Goal: Task Accomplishment & Management: Complete application form

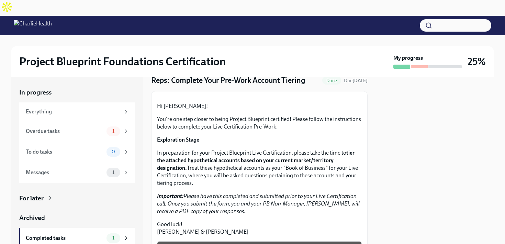
scroll to position [26, 0]
click at [447, 65] on div at bounding box center [427, 67] width 69 height 4
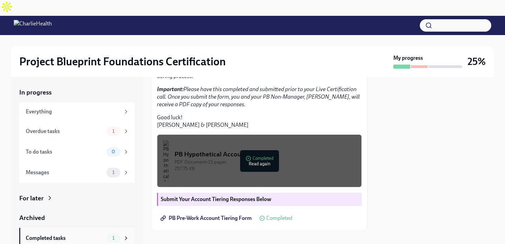
scroll to position [16, 0]
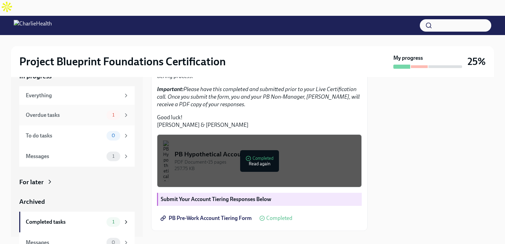
click at [100, 111] on div "Overdue tasks" at bounding box center [65, 115] width 78 height 8
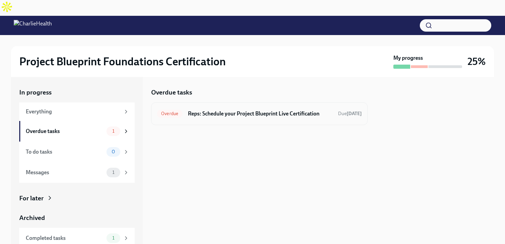
click at [228, 110] on h6 "Reps: Schedule your Project Blueprint Live Certification" at bounding box center [260, 114] width 145 height 8
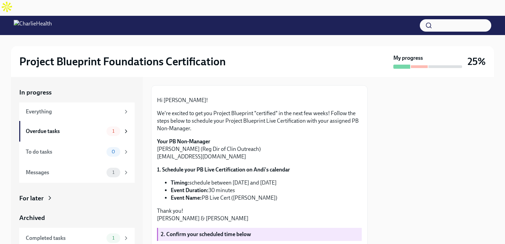
scroll to position [139, 0]
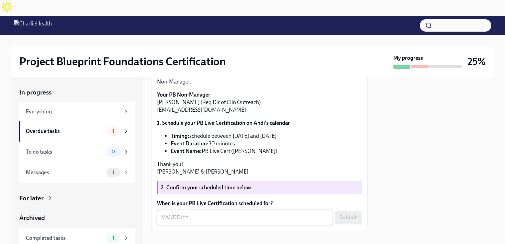
click at [203, 213] on textarea "When is your PB Live Certification scheduled for?" at bounding box center [244, 217] width 167 height 8
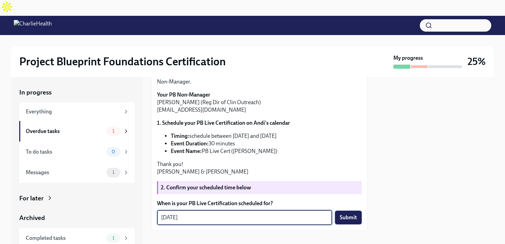
type textarea "[DATE]"
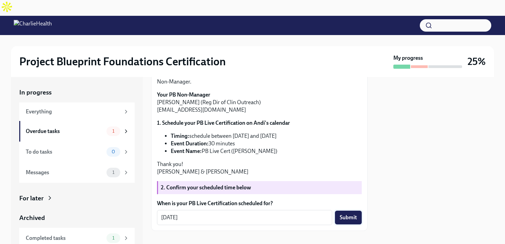
click at [349, 214] on span "Submit" at bounding box center [348, 217] width 17 height 7
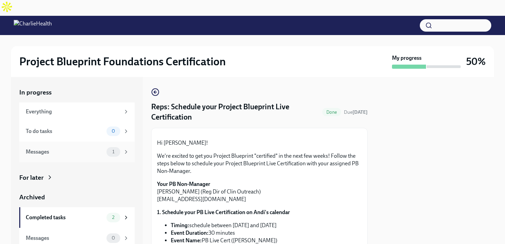
click at [105, 143] on div "Messages 1" at bounding box center [76, 152] width 115 height 21
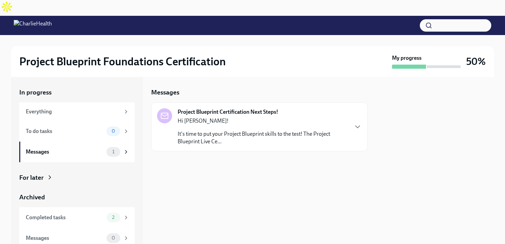
click at [231, 130] on p "It's time to put your Project Blueprint skills to the test! The Project Bluepri…" at bounding box center [263, 137] width 170 height 15
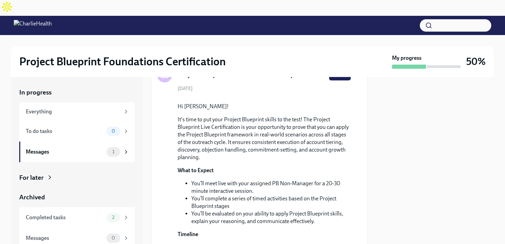
scroll to position [220, 0]
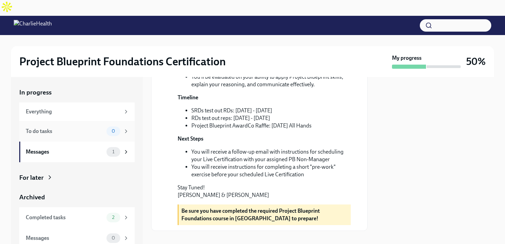
click at [81, 127] on div "To do tasks" at bounding box center [65, 131] width 78 height 8
